Goal: Information Seeking & Learning: Find specific page/section

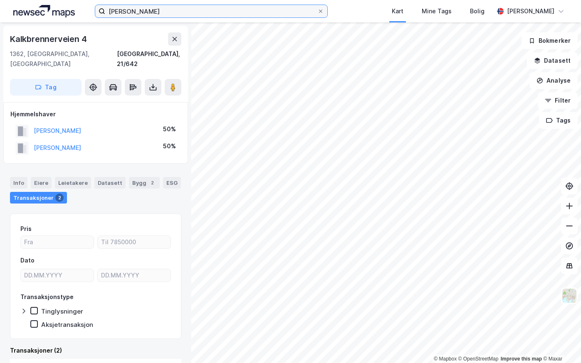
click at [168, 9] on input "[PERSON_NAME]" at bounding box center [211, 11] width 212 height 12
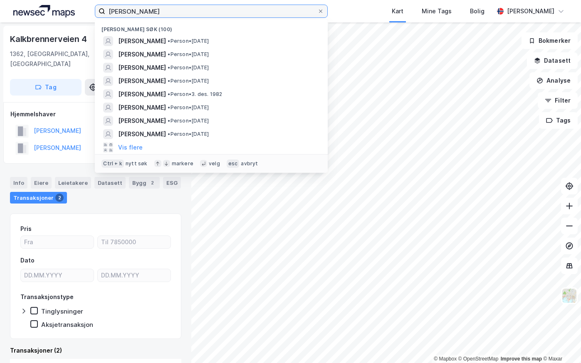
click at [168, 9] on input "[PERSON_NAME]" at bounding box center [211, 11] width 212 height 12
paste input "Snarøyveien 103 C"
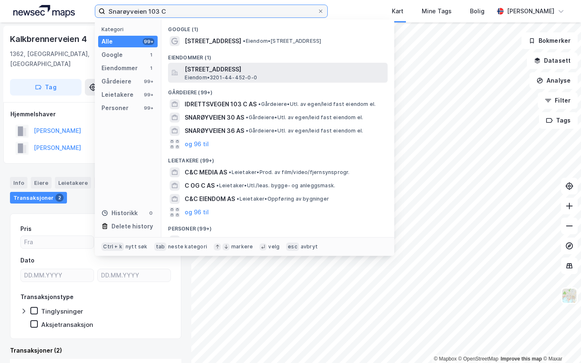
type input "Snarøyveien 103 C"
click at [210, 67] on span "[STREET_ADDRESS]" at bounding box center [285, 69] width 200 height 10
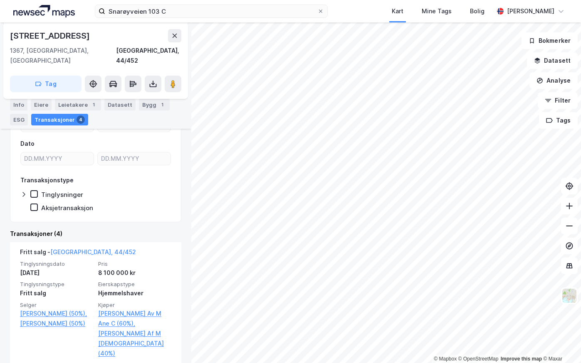
scroll to position [125, 0]
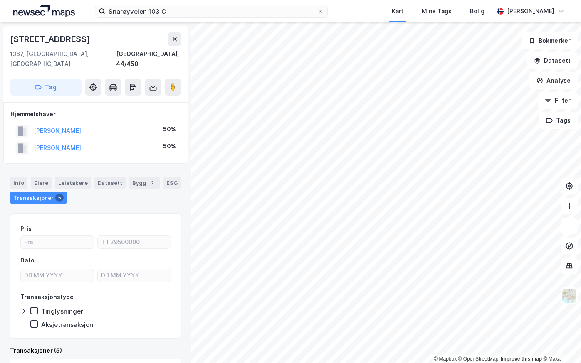
scroll to position [2, 0]
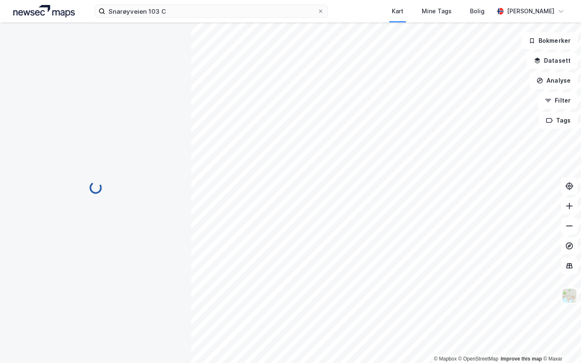
scroll to position [2, 0]
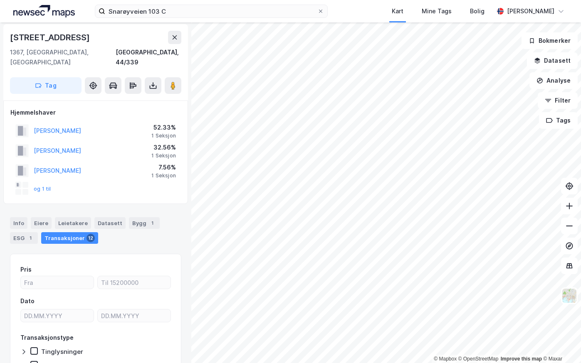
scroll to position [2, 0]
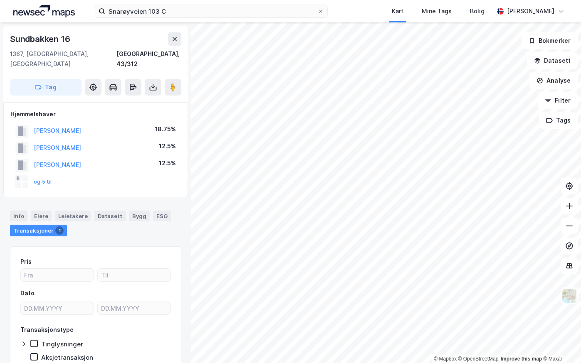
scroll to position [2, 0]
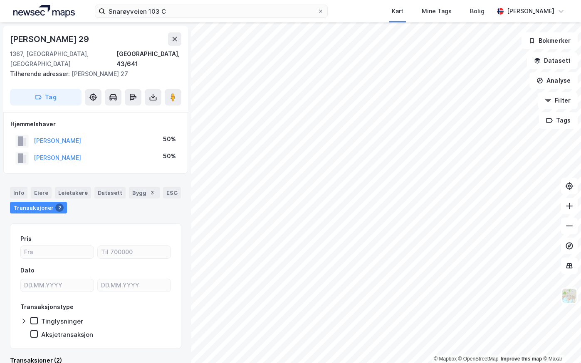
scroll to position [2, 0]
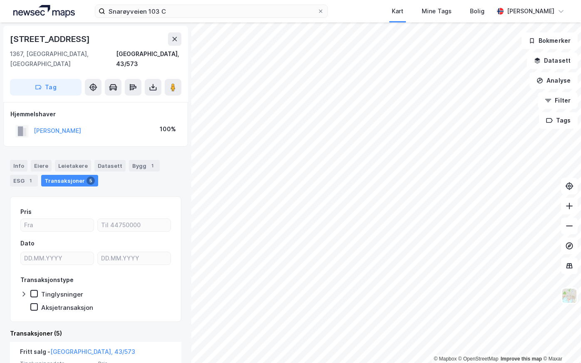
drag, startPoint x: 97, startPoint y: 121, endPoint x: 35, endPoint y: 127, distance: 62.7
click at [35, 127] on div "[PERSON_NAME] 100%" at bounding box center [95, 131] width 170 height 17
copy button "[PERSON_NAME]"
drag, startPoint x: 78, startPoint y: 39, endPoint x: 10, endPoint y: 42, distance: 68.2
click at [10, 42] on div "[STREET_ADDRESS]" at bounding box center [95, 64] width 185 height 76
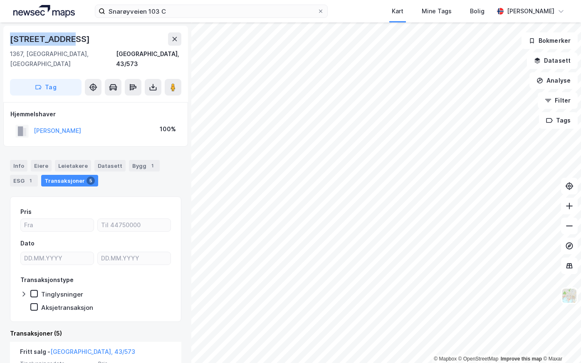
copy div "[STREET_ADDRESS]"
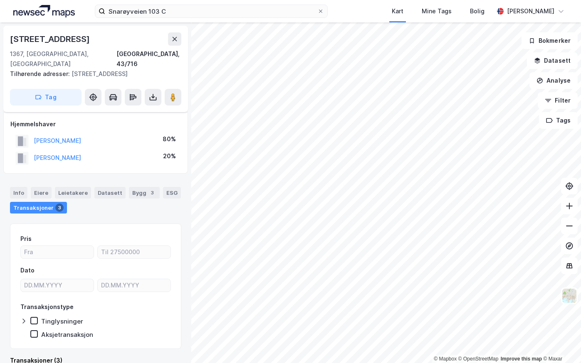
scroll to position [6, 0]
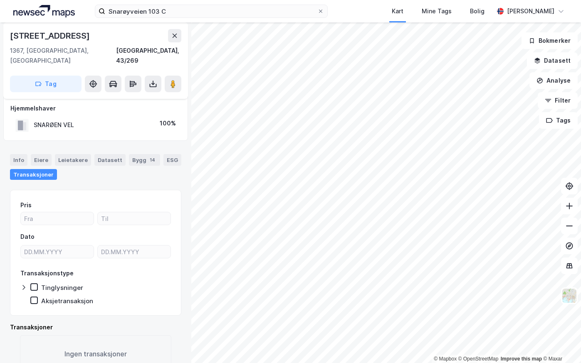
scroll to position [6, 0]
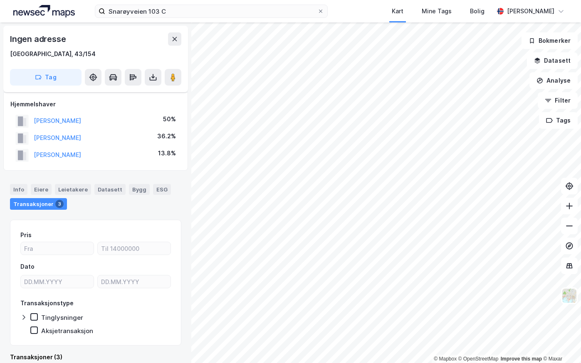
scroll to position [6, 0]
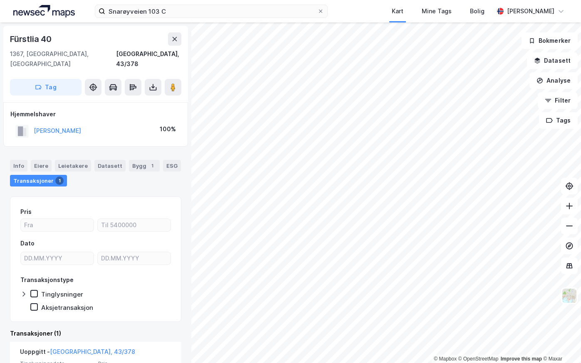
click at [580, 227] on html "Snarøyveien 103 C Kart Mine Tags Bolig [PERSON_NAME] © Mapbox © OpenStreetMap I…" at bounding box center [290, 181] width 581 height 363
click at [186, 215] on div "© Mapbox © OpenStreetMap Improve this map © [PERSON_NAME] 40 1367, [GEOGRAPHIC_…" at bounding box center [290, 192] width 581 height 341
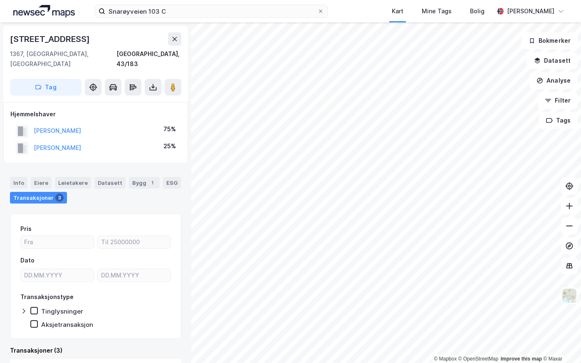
drag, startPoint x: 95, startPoint y: 41, endPoint x: 8, endPoint y: 37, distance: 87.4
click at [8, 37] on div "[STREET_ADDRESS]" at bounding box center [95, 64] width 185 height 76
copy div "[STREET_ADDRESS]"
click at [21, 177] on div "Info" at bounding box center [18, 183] width 17 height 12
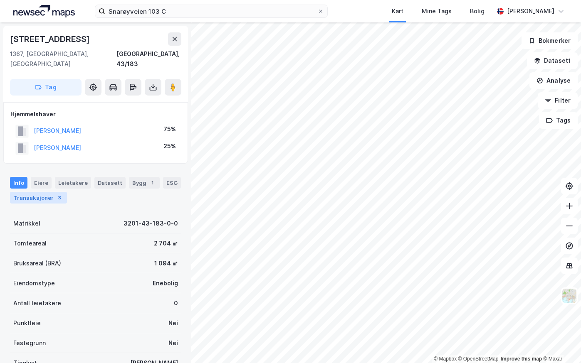
click at [40, 192] on div "Transaksjoner 3" at bounding box center [38, 198] width 57 height 12
